Goal: Check status: Check status

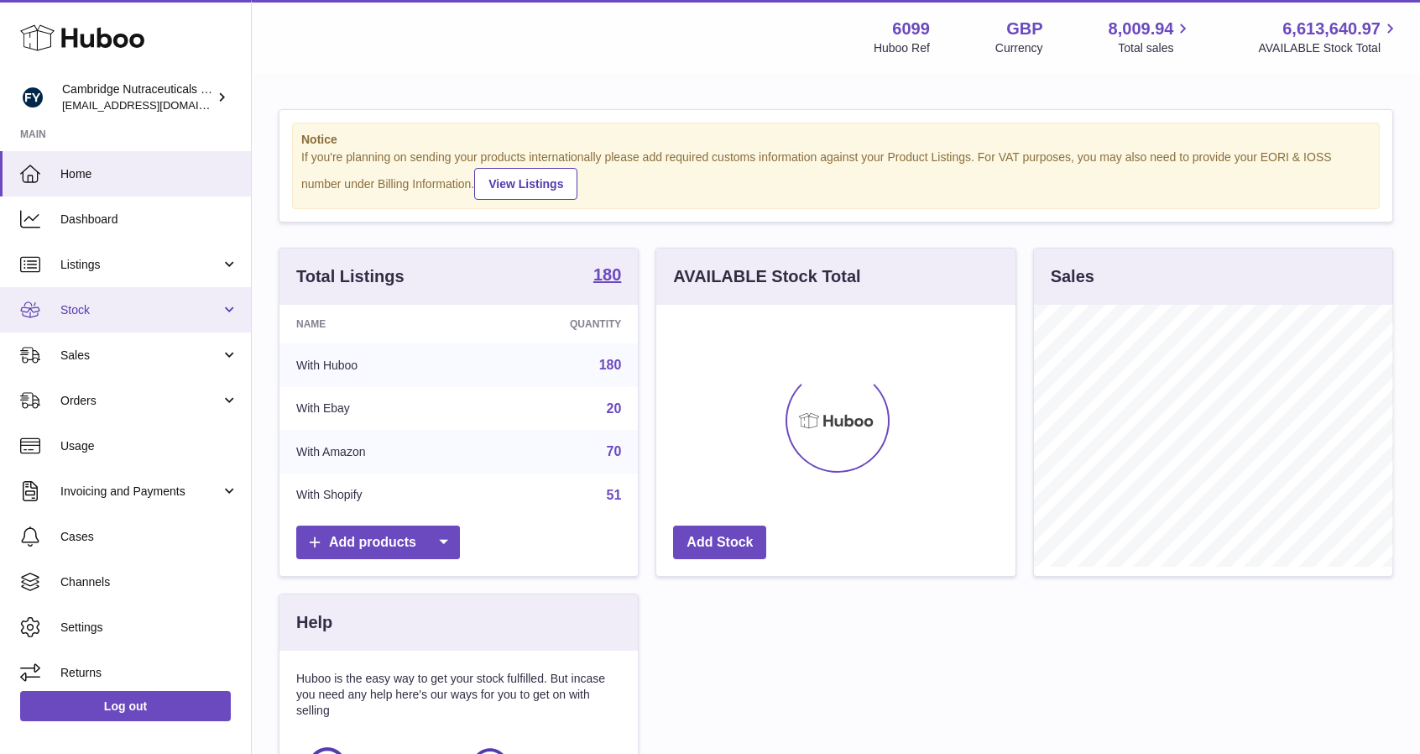
click at [114, 308] on span "Stock" at bounding box center [140, 310] width 160 height 16
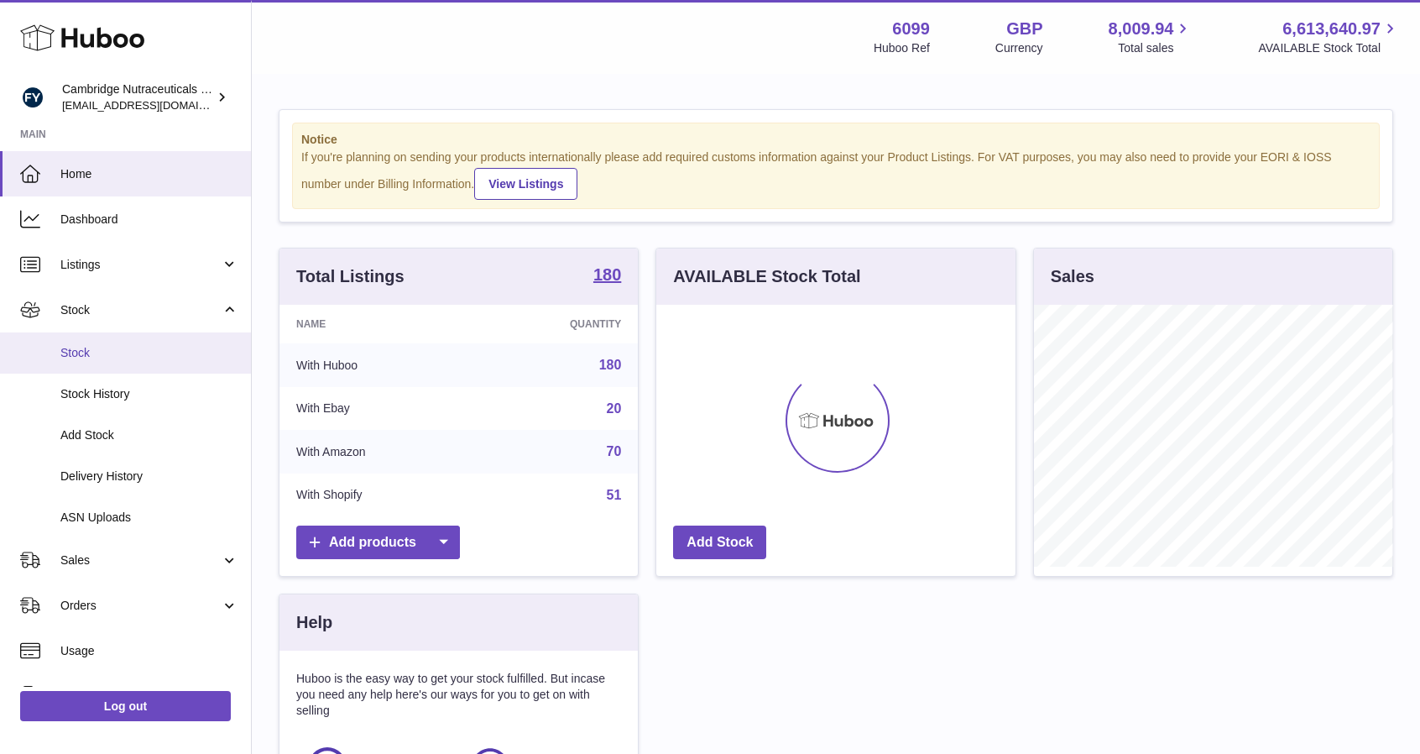
click at [146, 359] on span "Stock" at bounding box center [149, 353] width 178 height 16
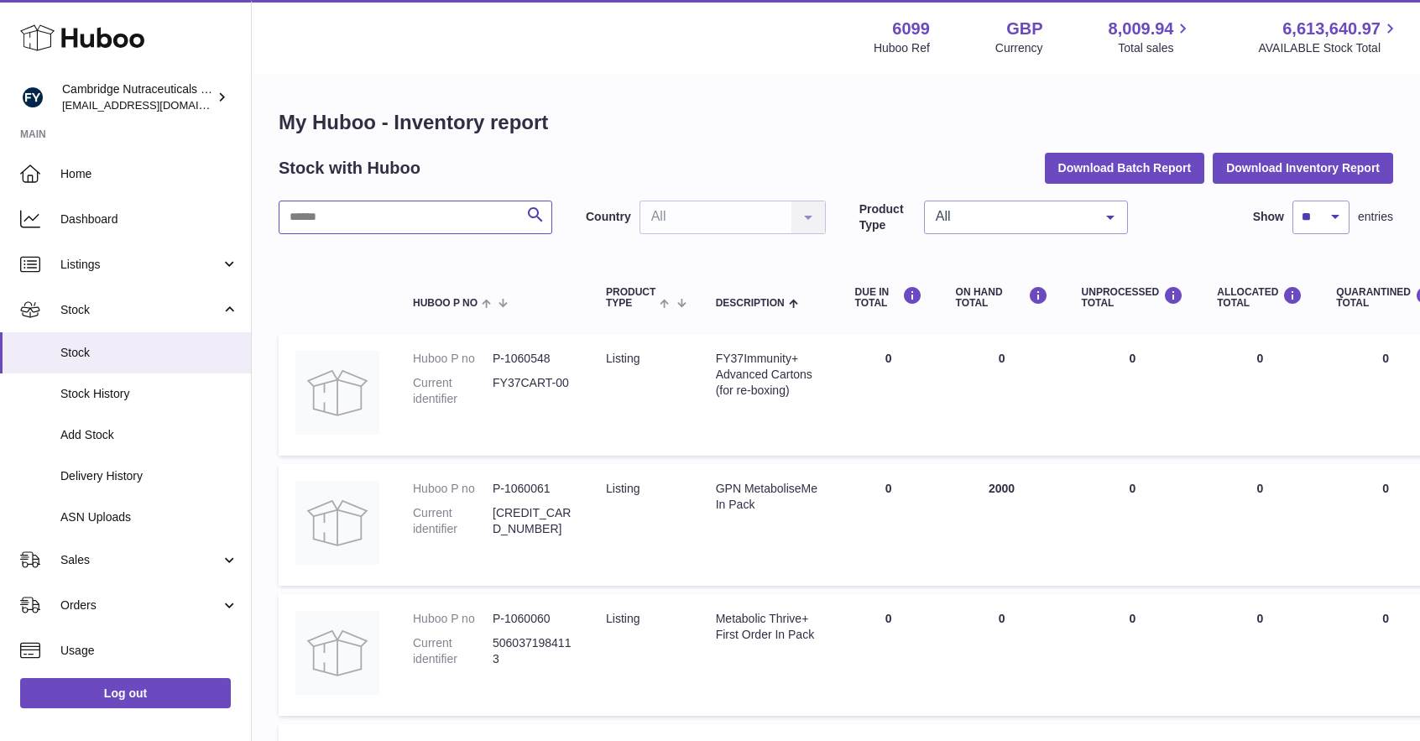
click at [384, 212] on input "text" at bounding box center [416, 218] width 274 height 34
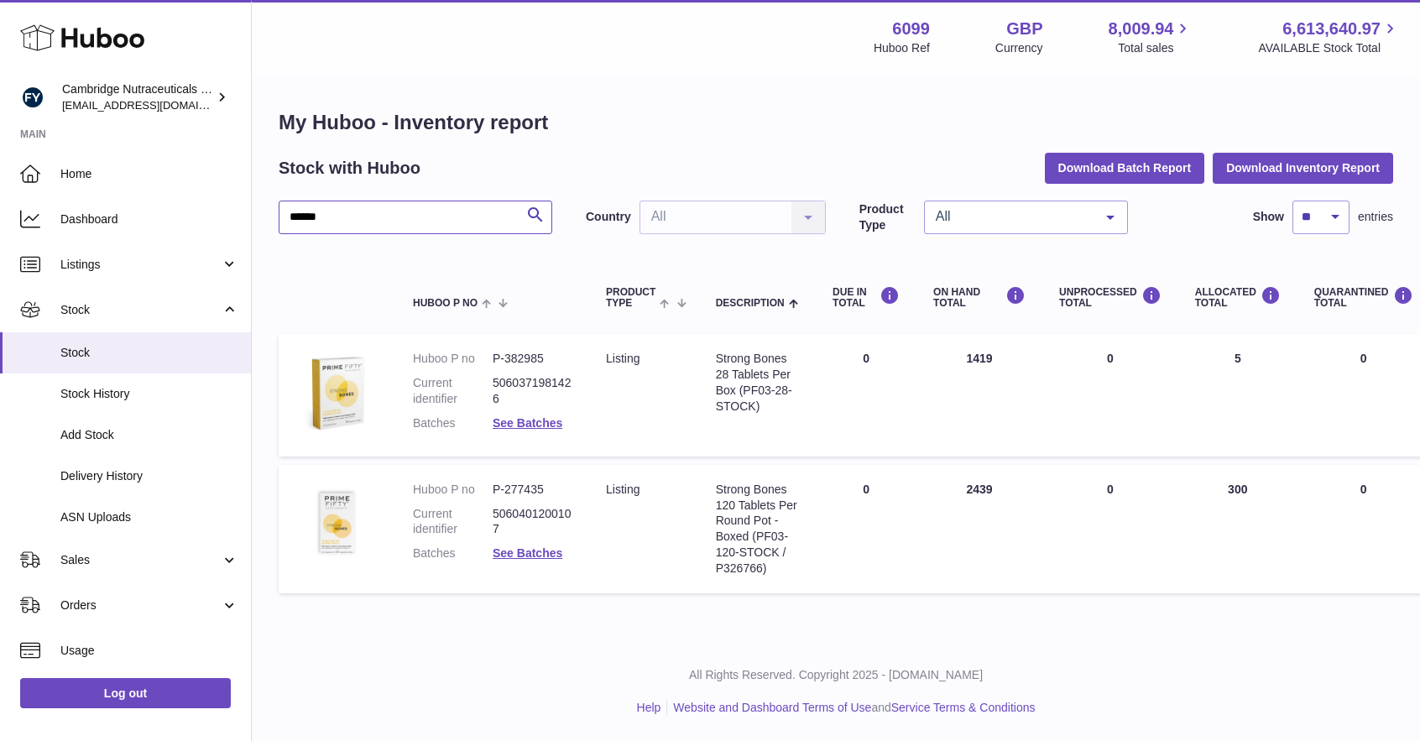
scroll to position [13, 0]
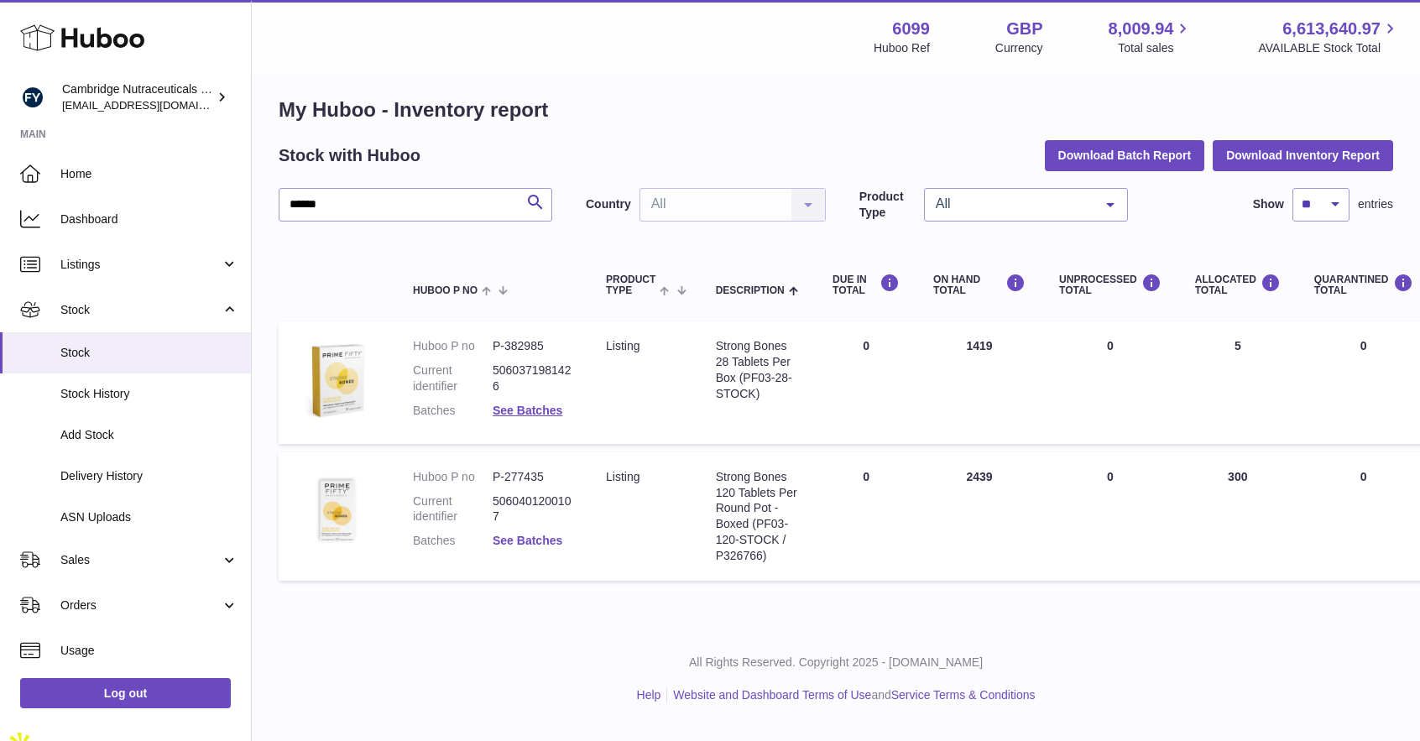
click at [540, 536] on link "See Batches" at bounding box center [528, 540] width 70 height 13
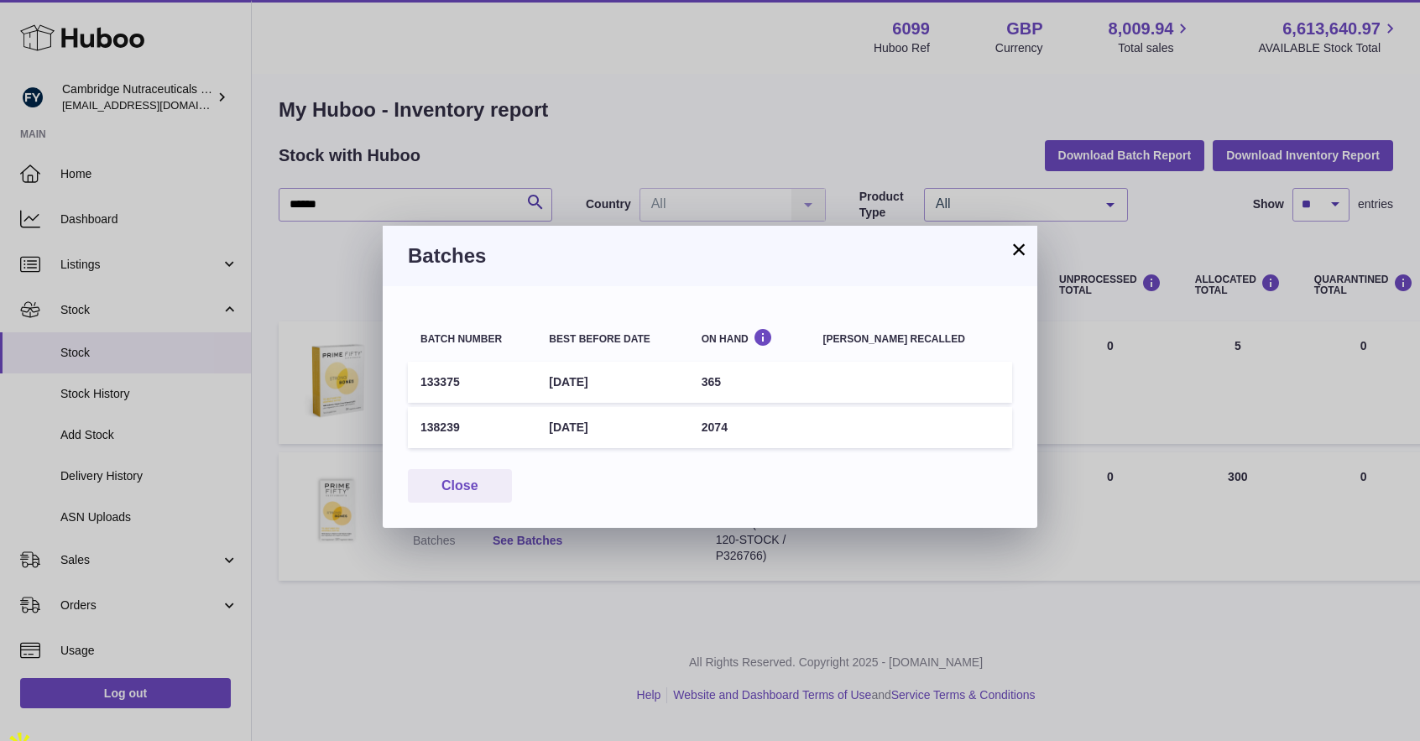
scroll to position [0, 0]
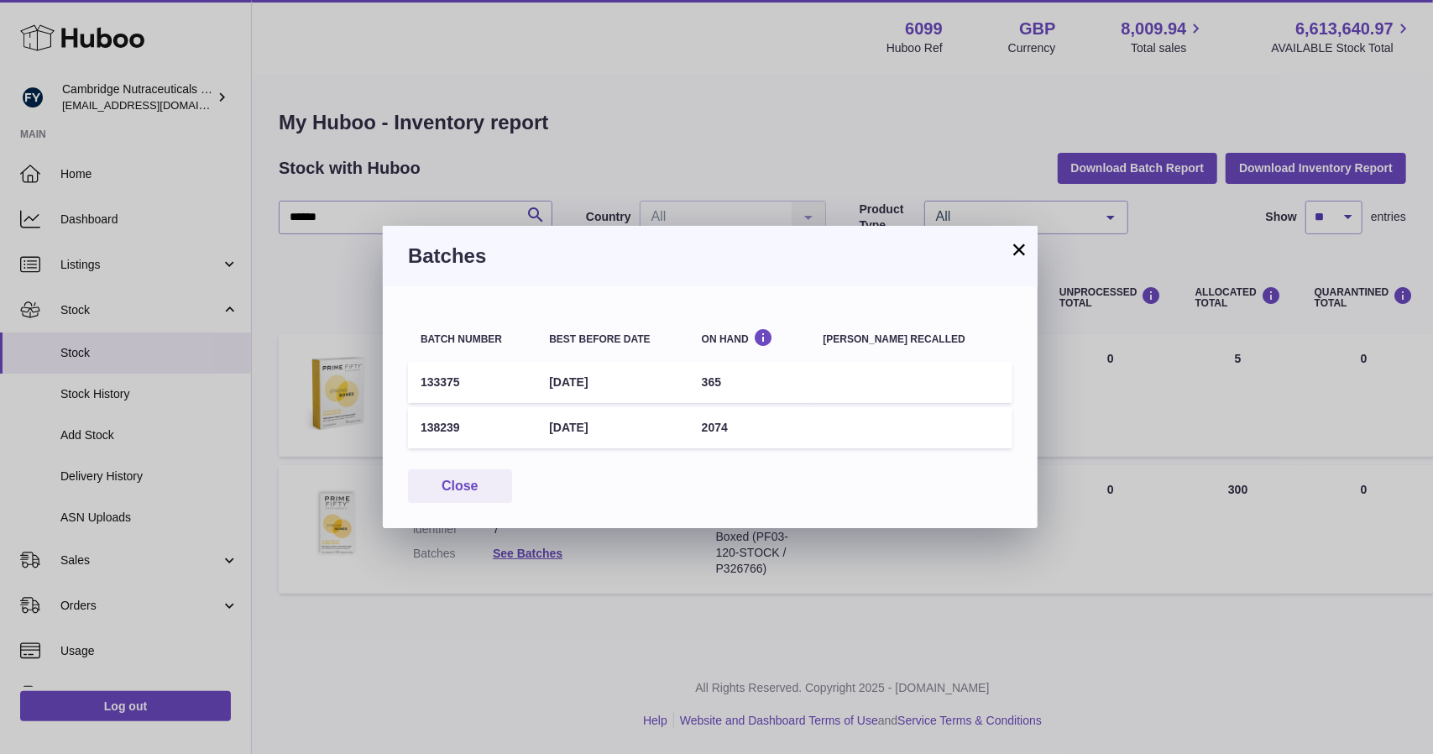
click at [1018, 251] on button "×" at bounding box center [1019, 249] width 20 height 20
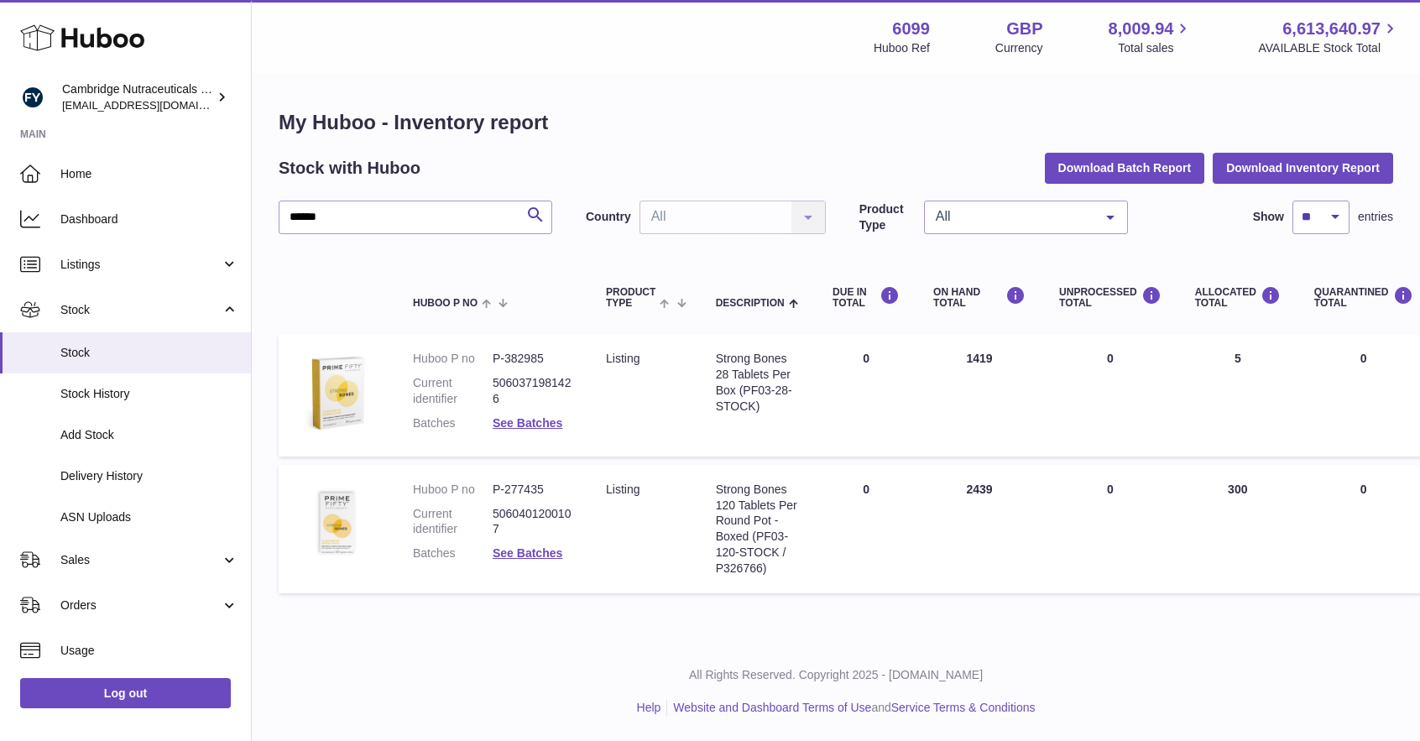
click at [542, 561] on dd "See Batches" at bounding box center [533, 554] width 80 height 16
click at [524, 553] on link "See Batches" at bounding box center [528, 552] width 70 height 13
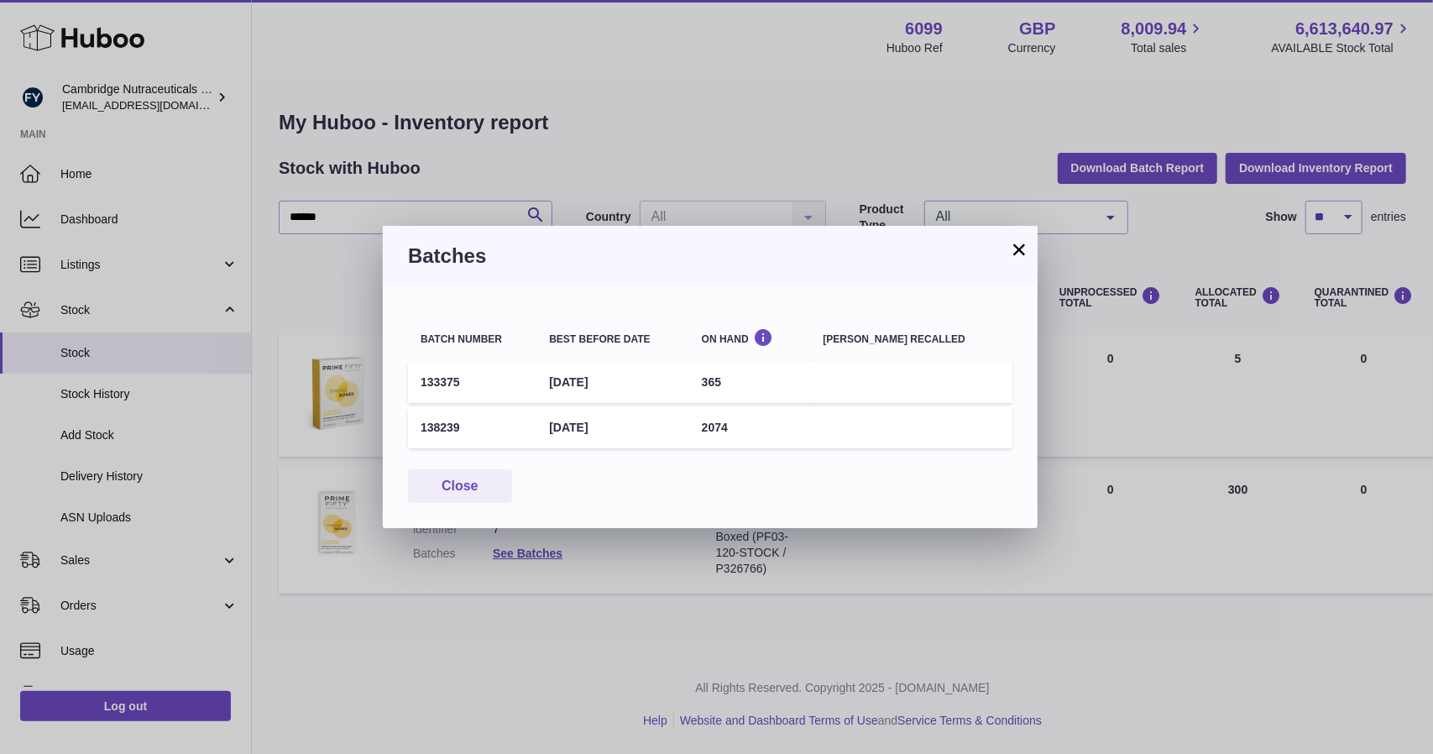
click at [1022, 259] on button "×" at bounding box center [1019, 249] width 20 height 20
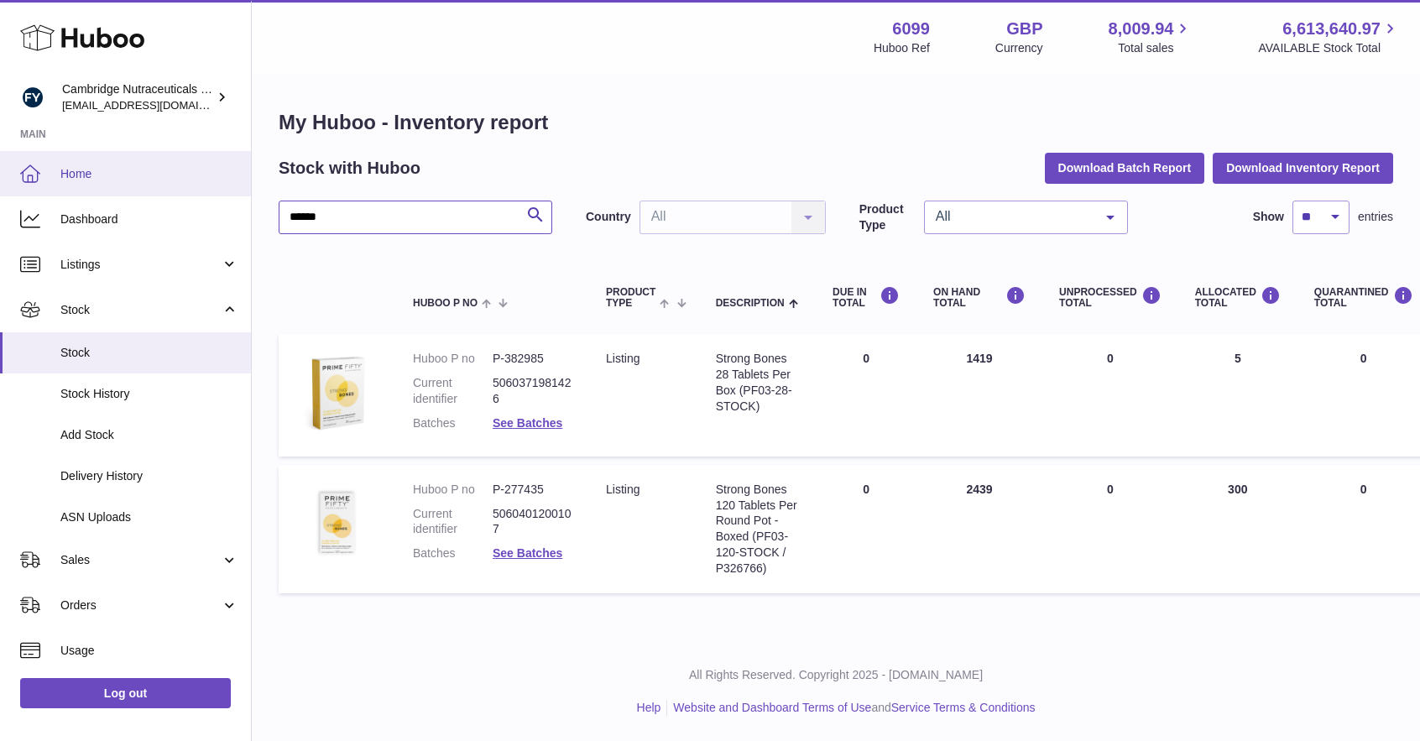
drag, startPoint x: 210, startPoint y: 212, endPoint x: 34, endPoint y: 190, distance: 177.7
click at [34, 190] on div "Huboo Cambridge Nutraceuticals Ltd huboo@camnutra.com Main Home Dashboard Listi…" at bounding box center [710, 370] width 1420 height 741
type input "******"
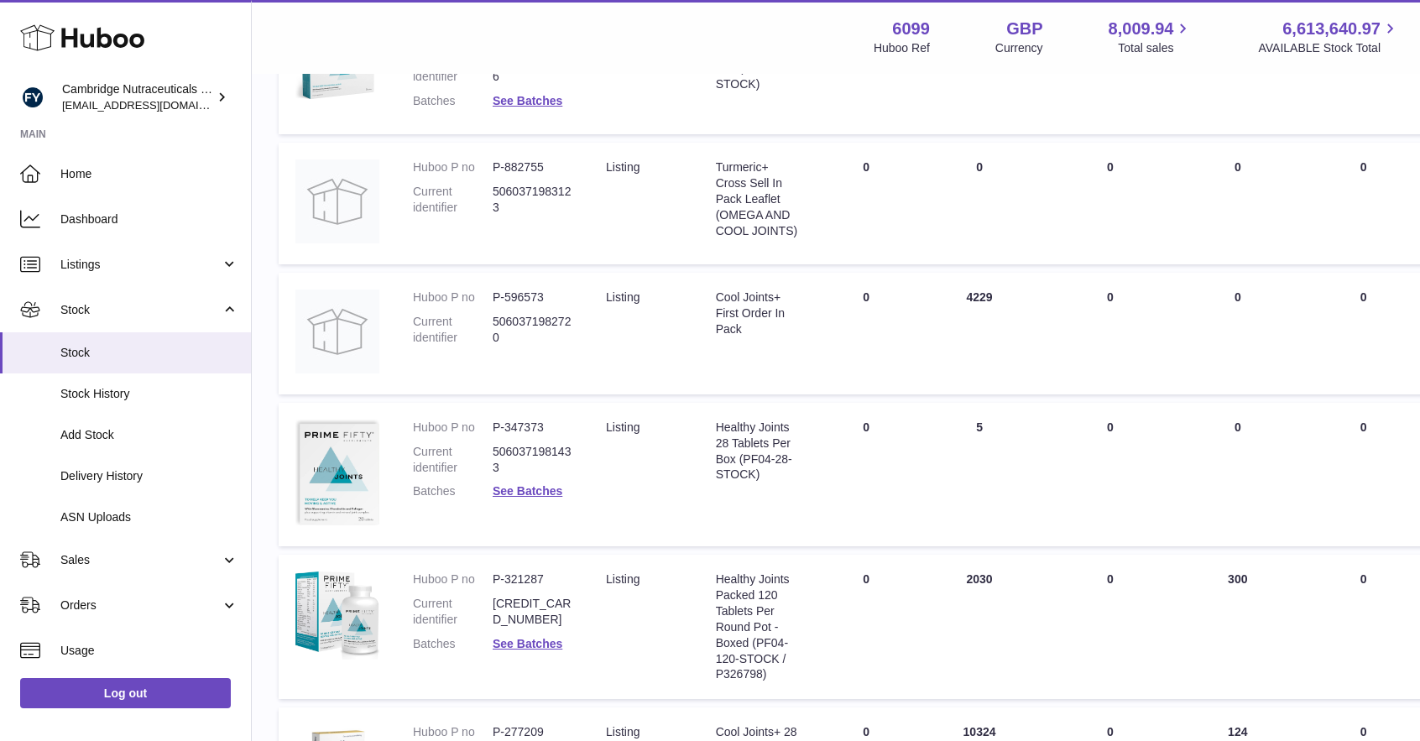
scroll to position [819, 0]
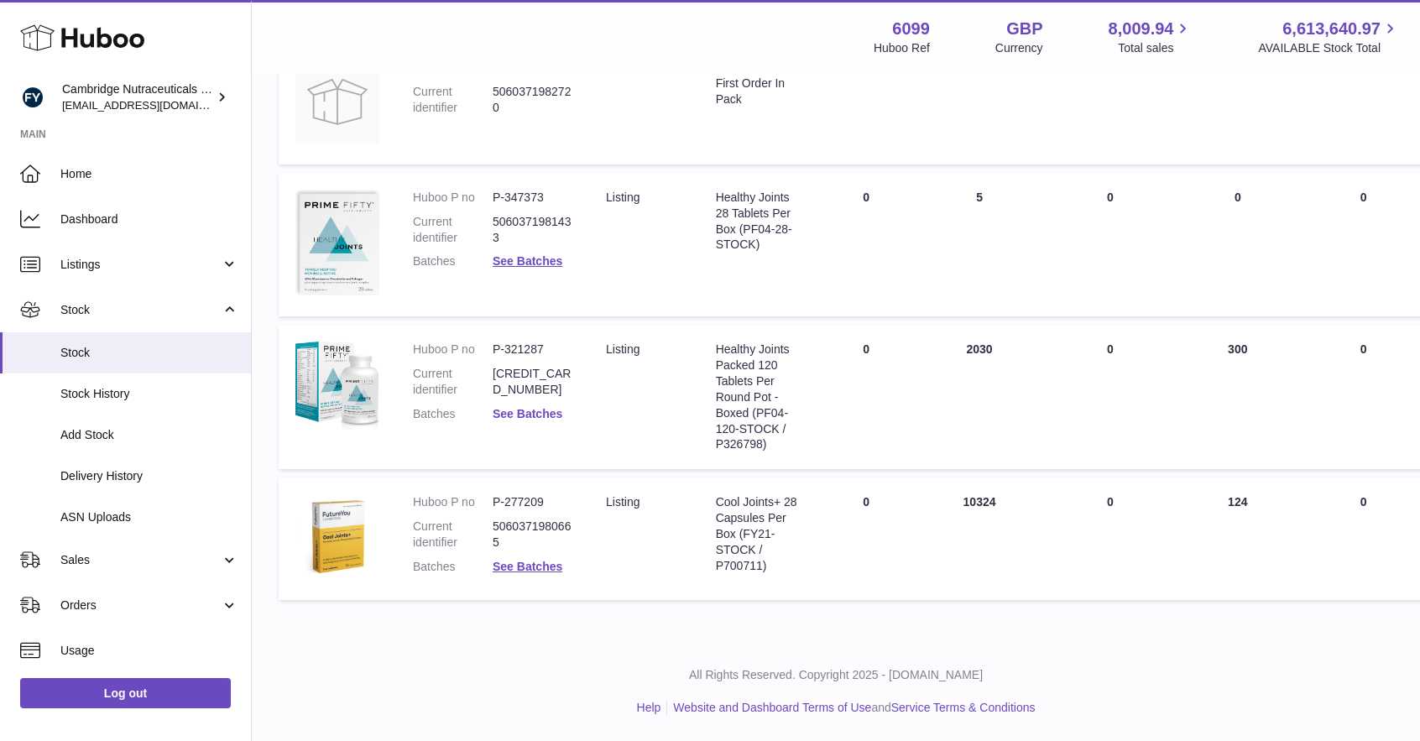
click at [531, 407] on link "See Batches" at bounding box center [528, 413] width 70 height 13
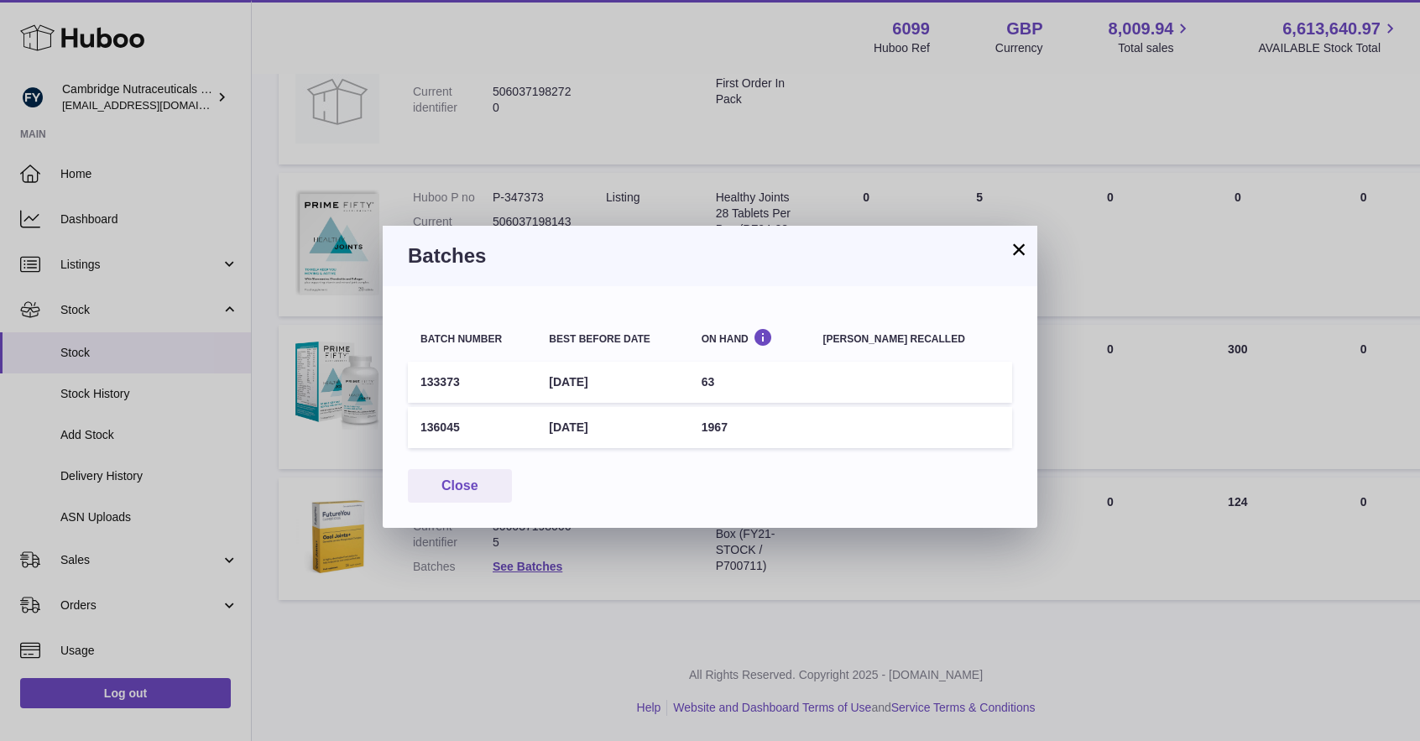
scroll to position [806, 0]
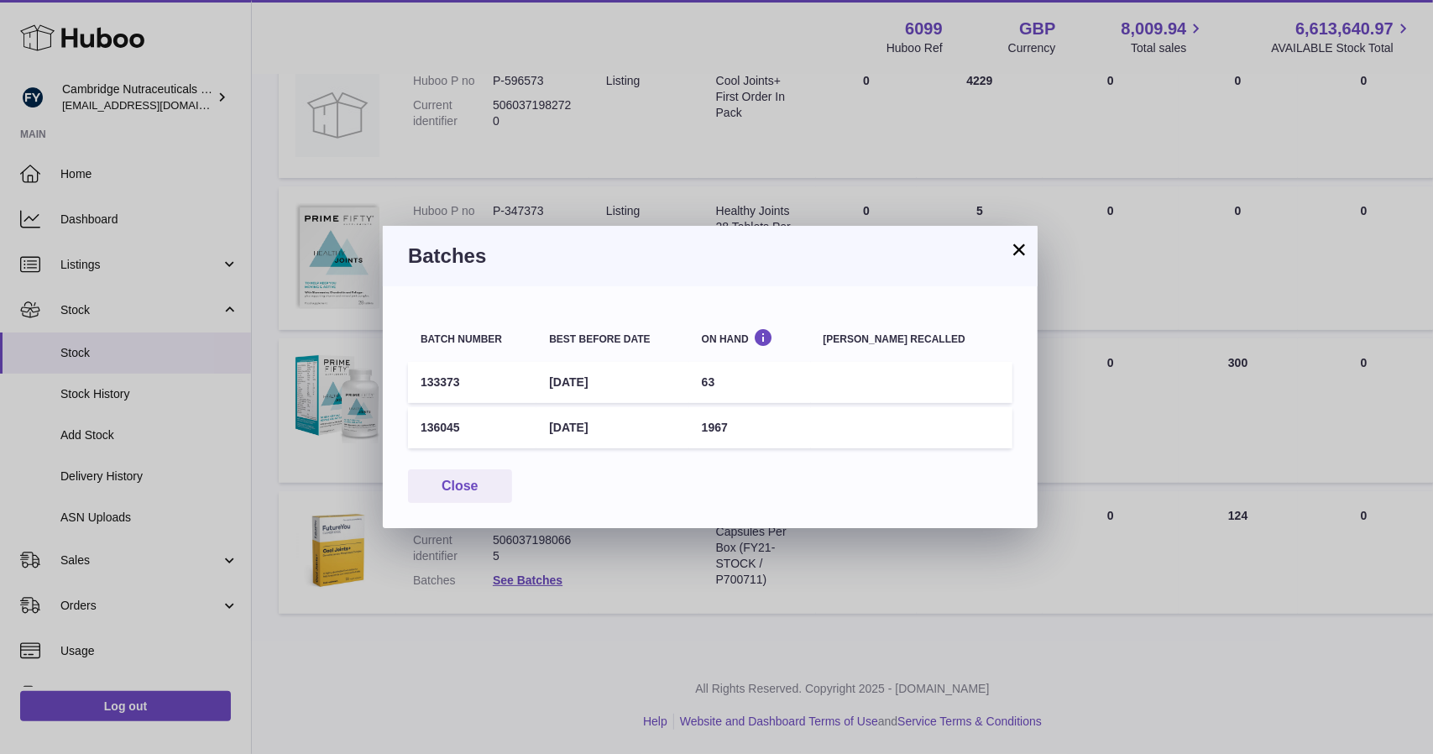
click at [1018, 254] on button "×" at bounding box center [1019, 249] width 20 height 20
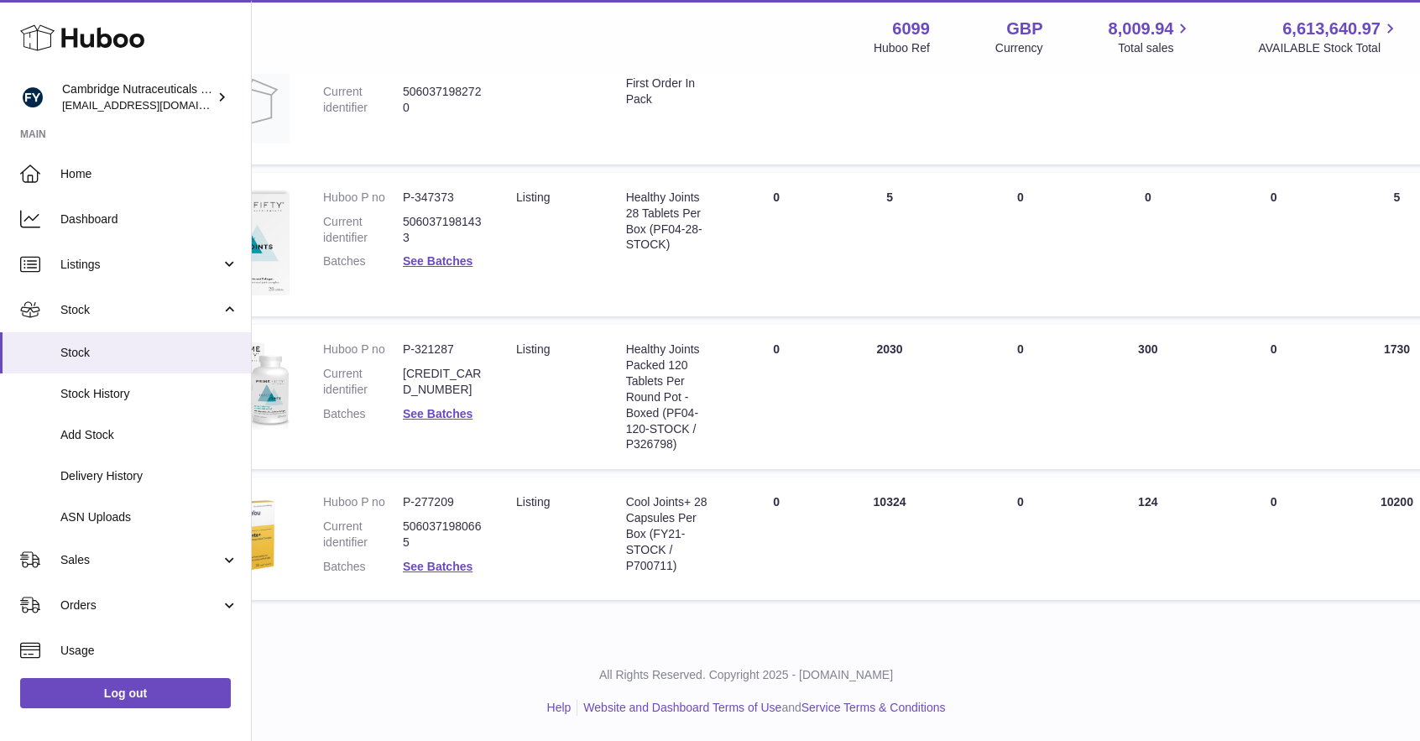
scroll to position [819, 0]
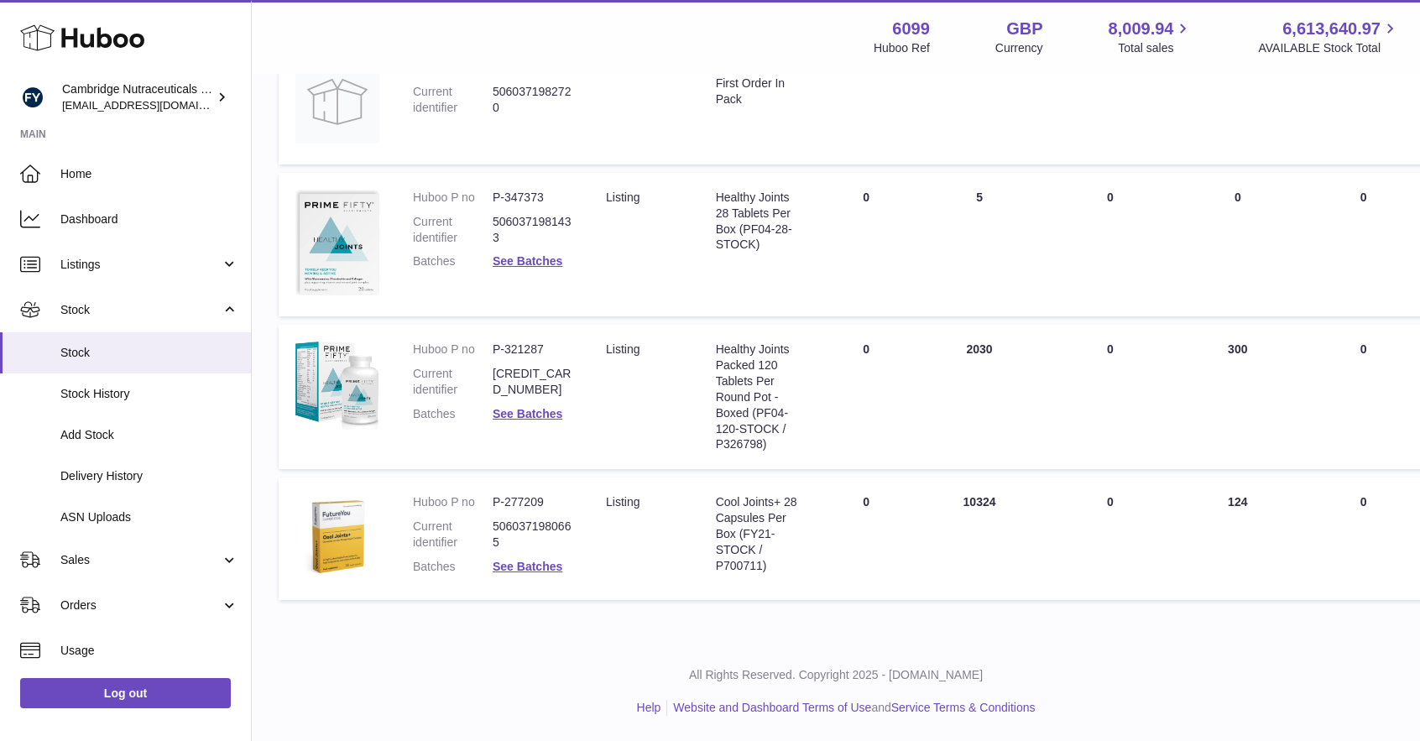
click at [564, 409] on dd "See Batches" at bounding box center [533, 414] width 80 height 16
click at [537, 410] on link "See Batches" at bounding box center [528, 413] width 70 height 13
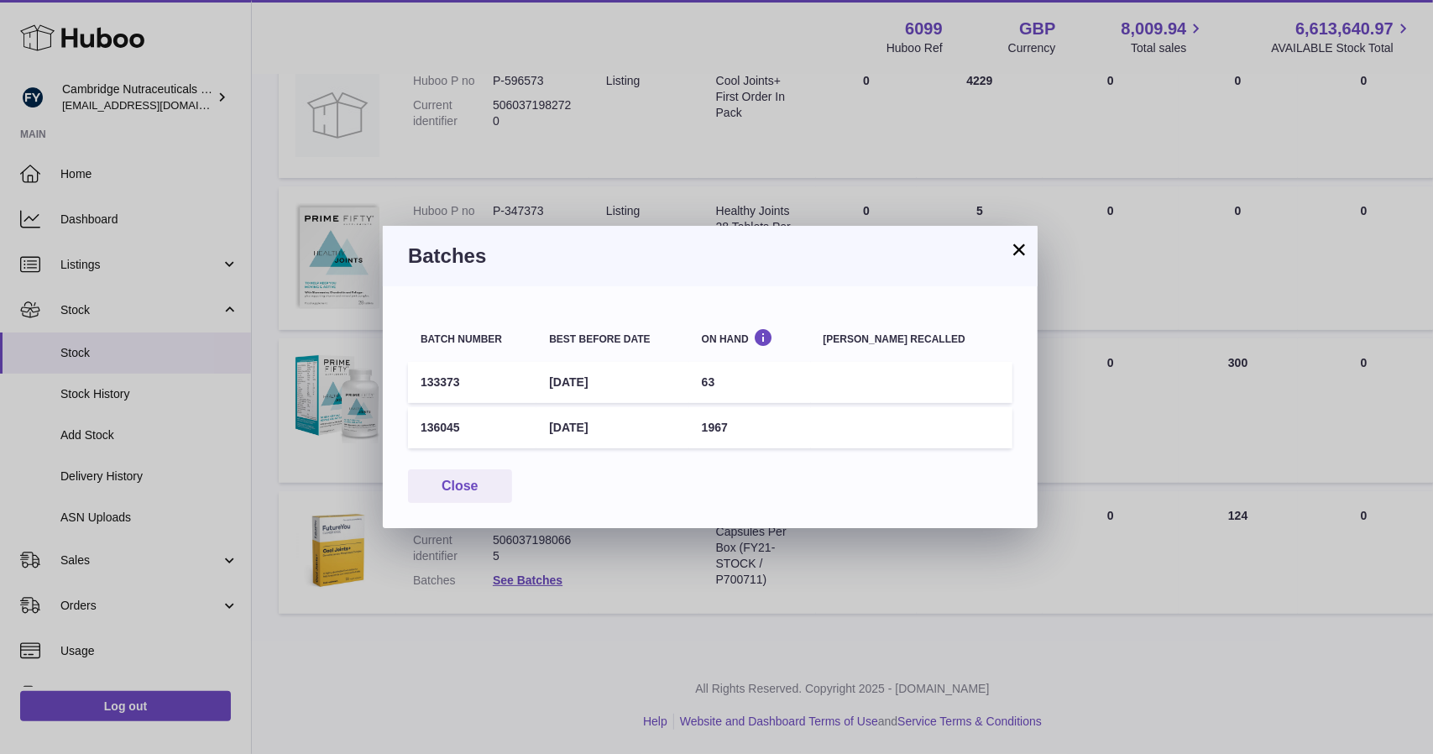
click at [1022, 256] on button "×" at bounding box center [1019, 249] width 20 height 20
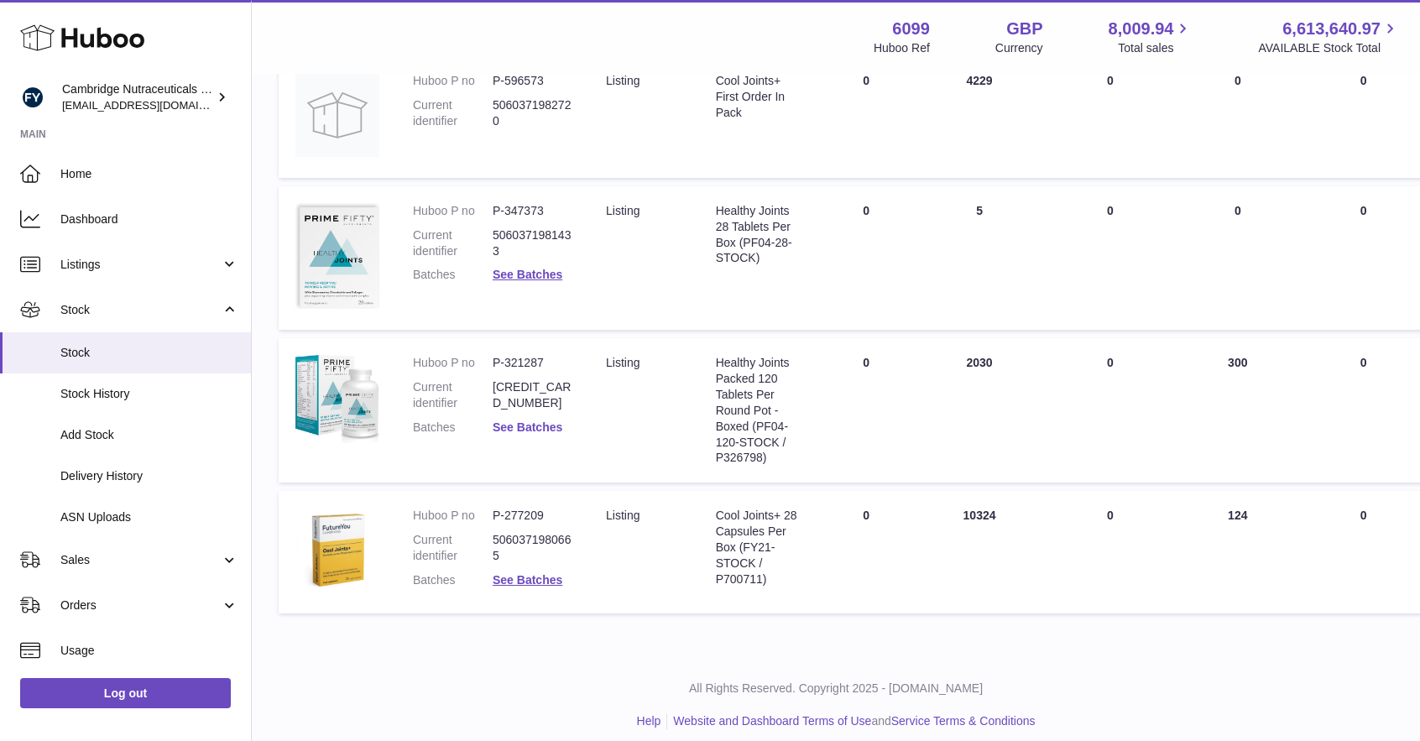
click at [526, 430] on link "See Batches" at bounding box center [528, 427] width 70 height 13
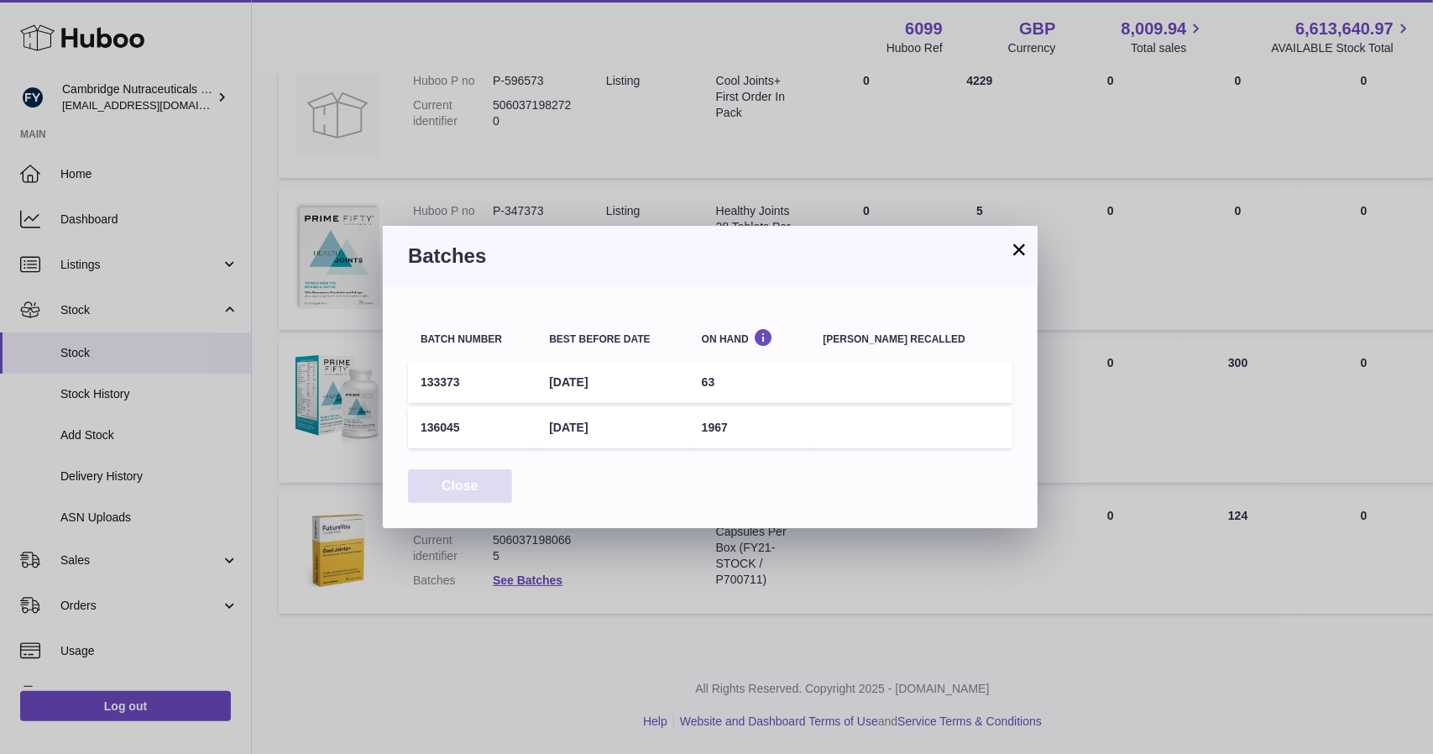
click at [473, 491] on button "Close" at bounding box center [460, 486] width 104 height 34
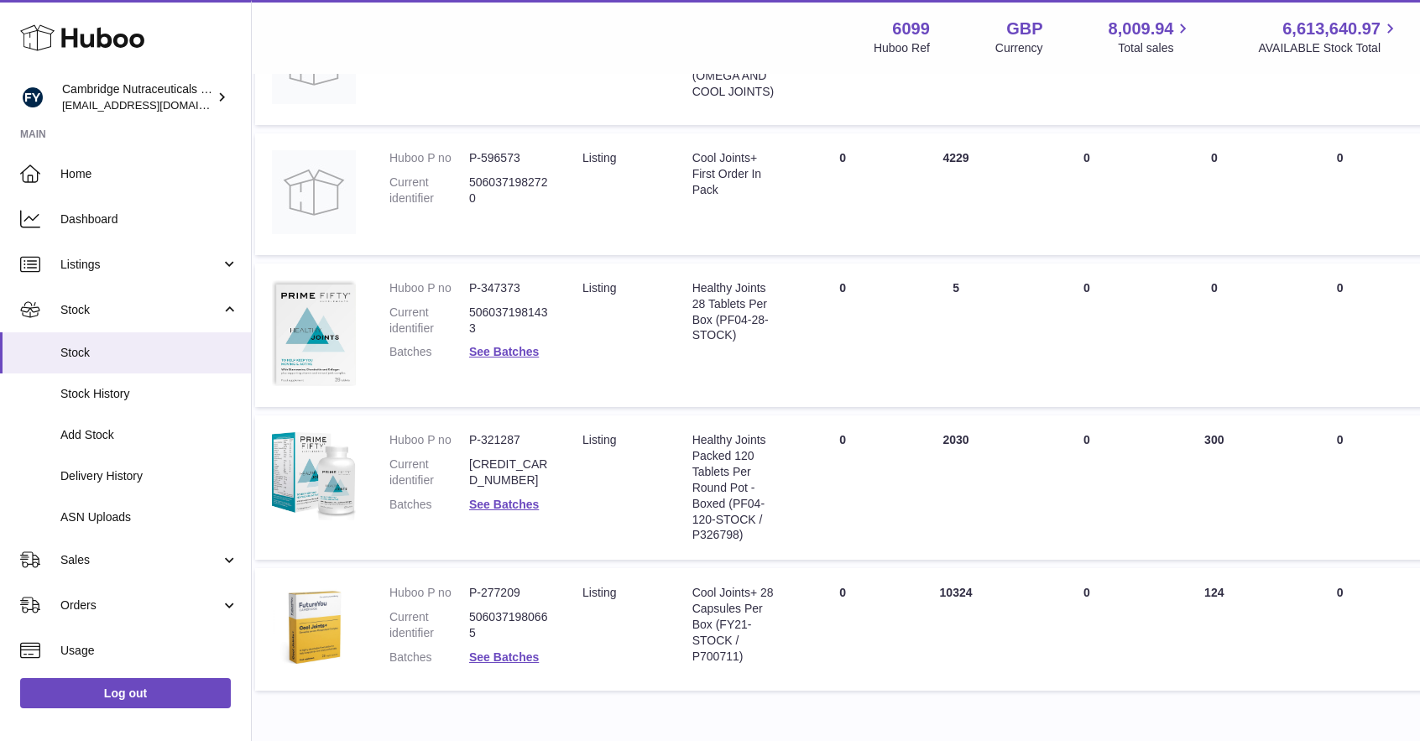
scroll to position [729, 0]
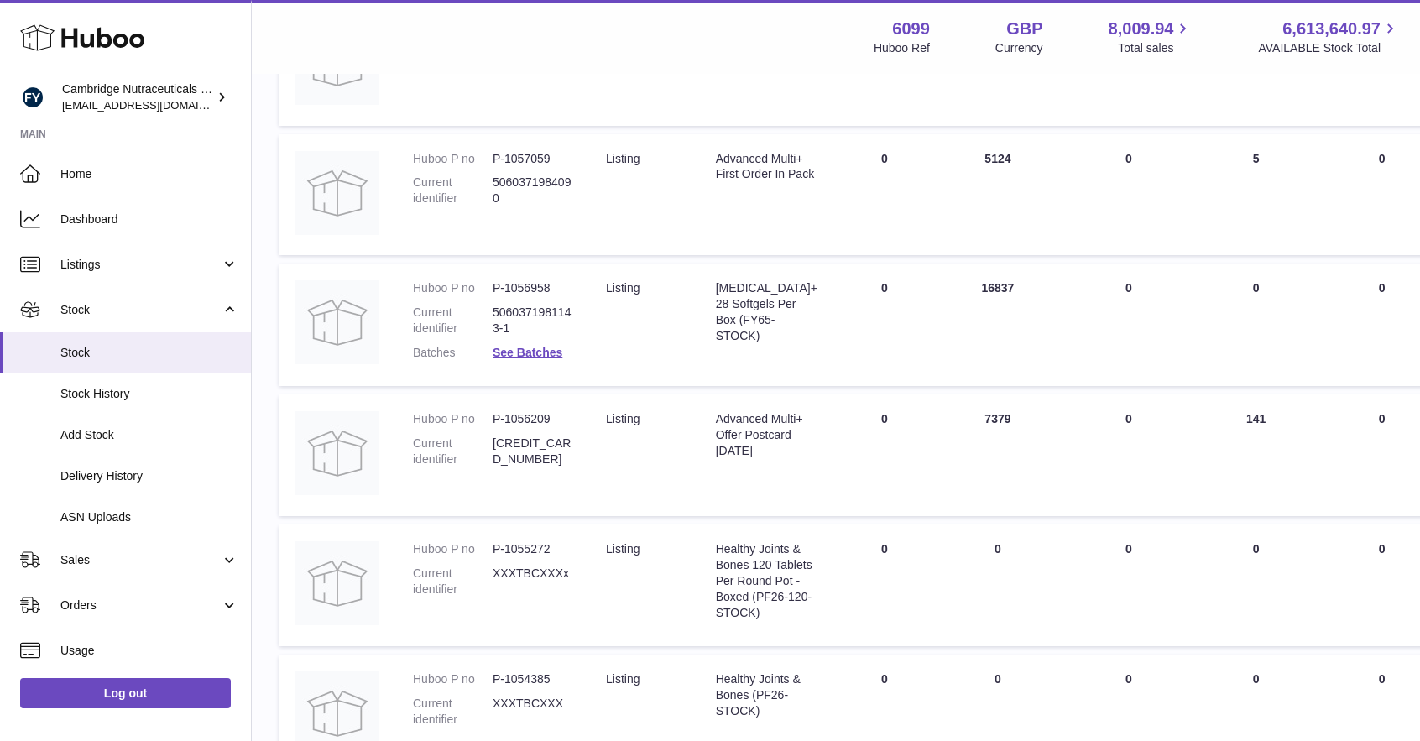
scroll to position [1076, 0]
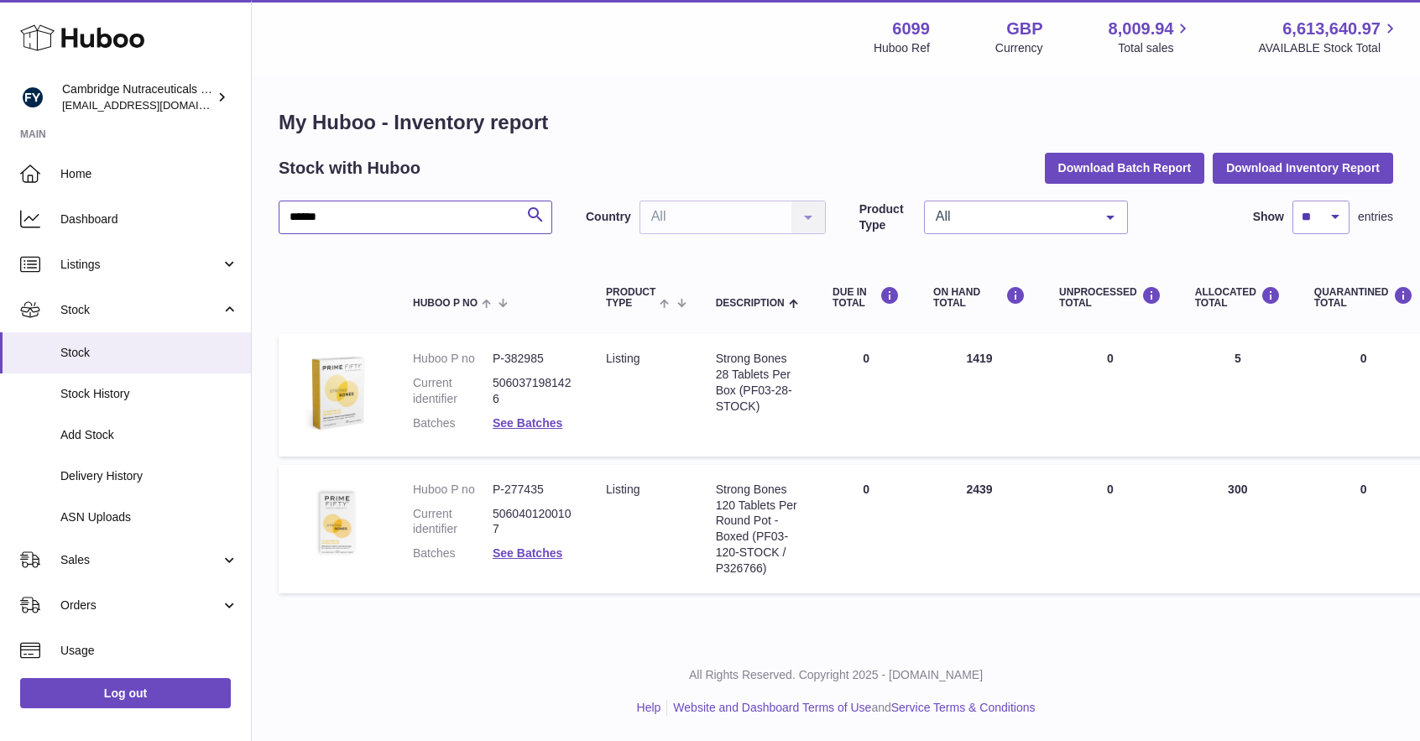
click at [349, 220] on input "******" at bounding box center [416, 218] width 274 height 34
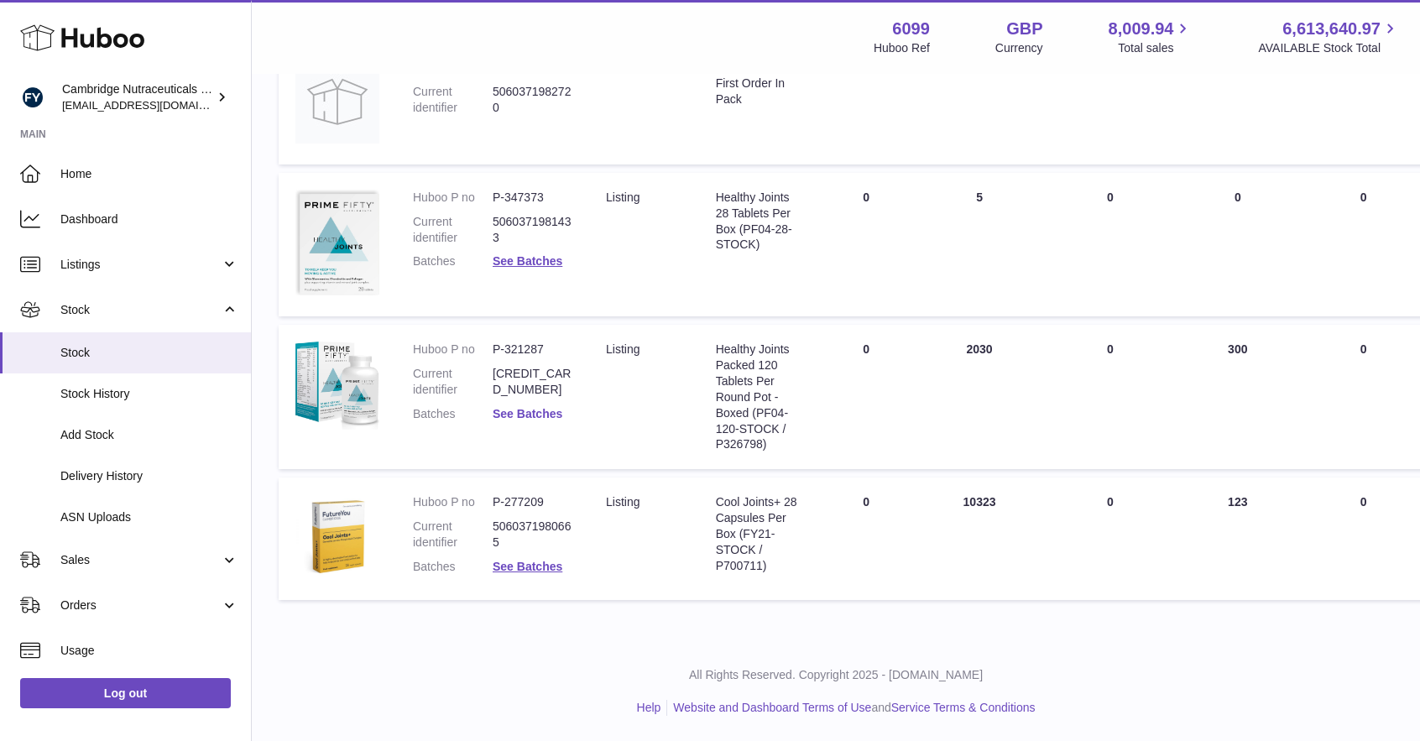
click at [539, 412] on link "See Batches" at bounding box center [528, 413] width 70 height 13
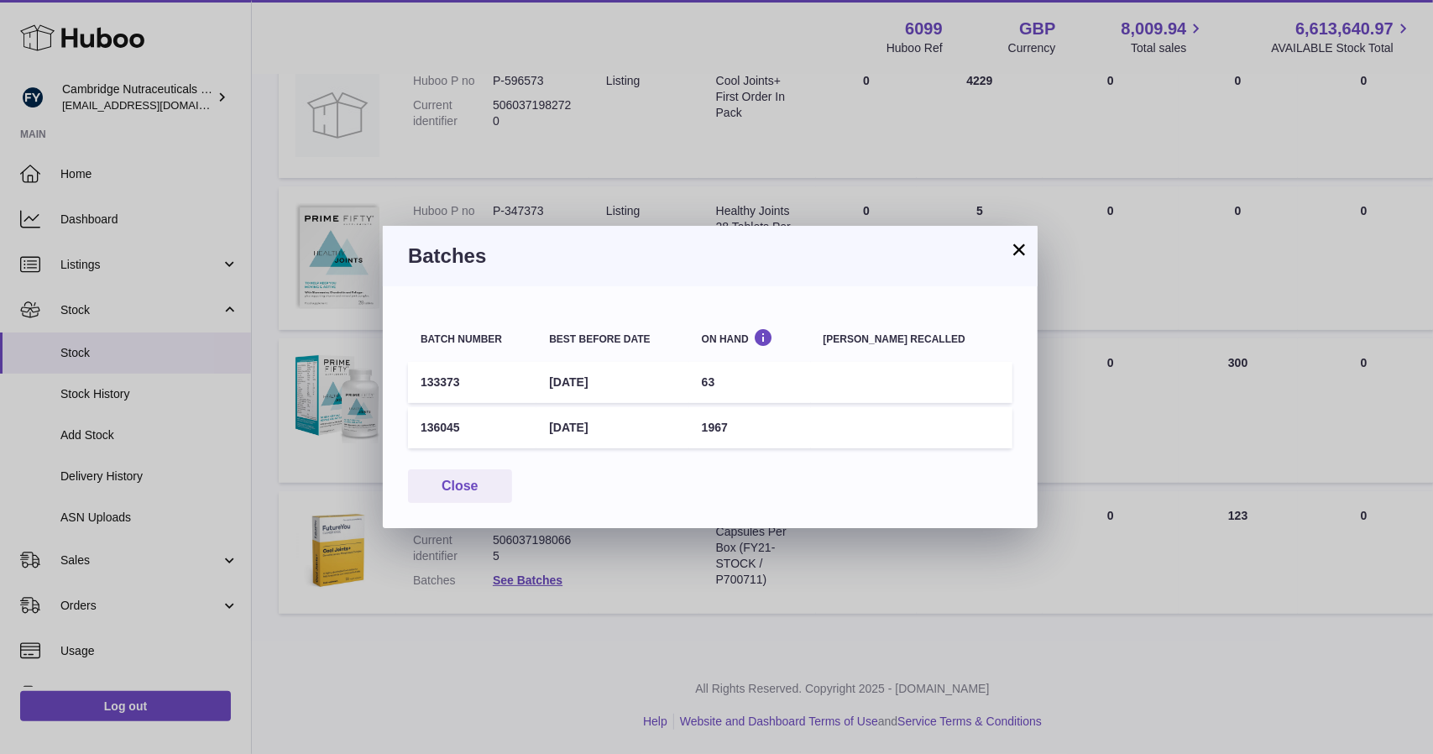
click at [536, 412] on td "136045" at bounding box center [472, 427] width 128 height 41
click at [1017, 250] on button "×" at bounding box center [1019, 249] width 20 height 20
